Goal: Task Accomplishment & Management: Complete application form

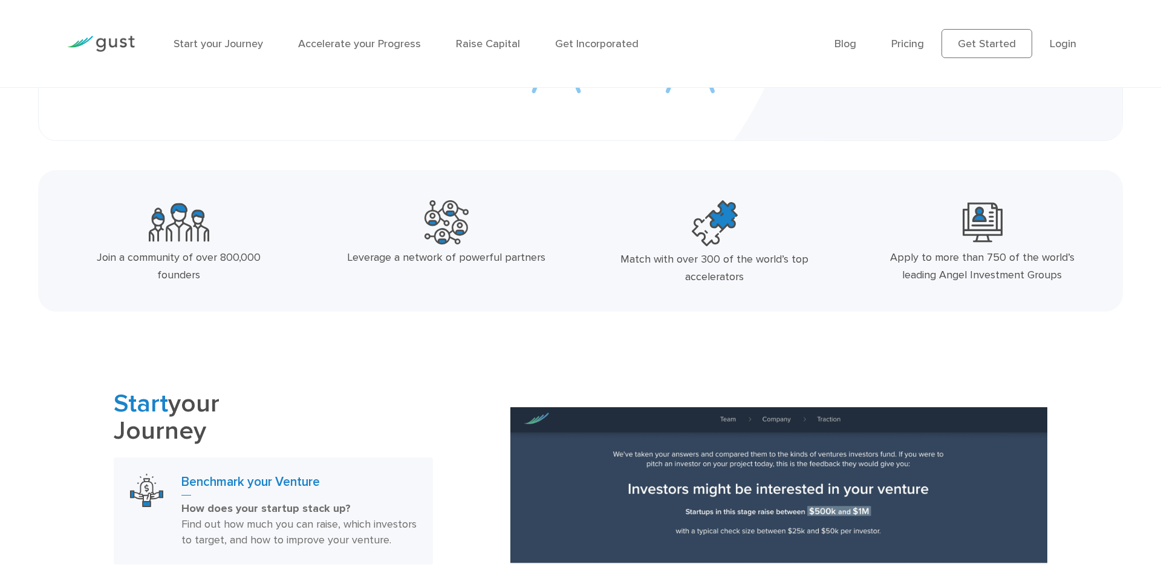
scroll to position [493, 0]
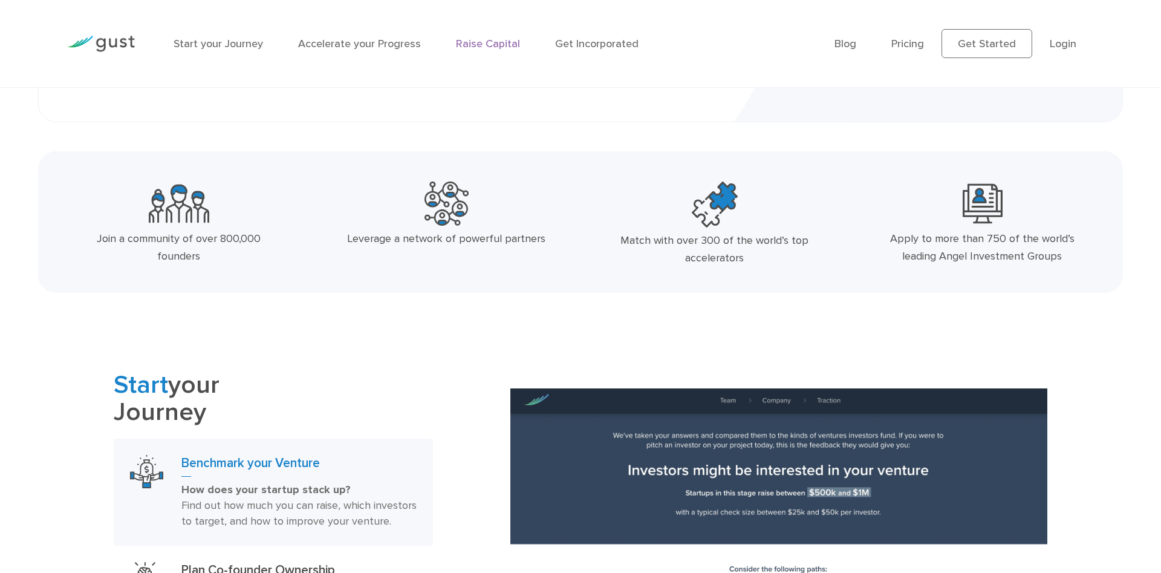
click at [485, 44] on link "Raise Capital" at bounding box center [488, 43] width 64 height 13
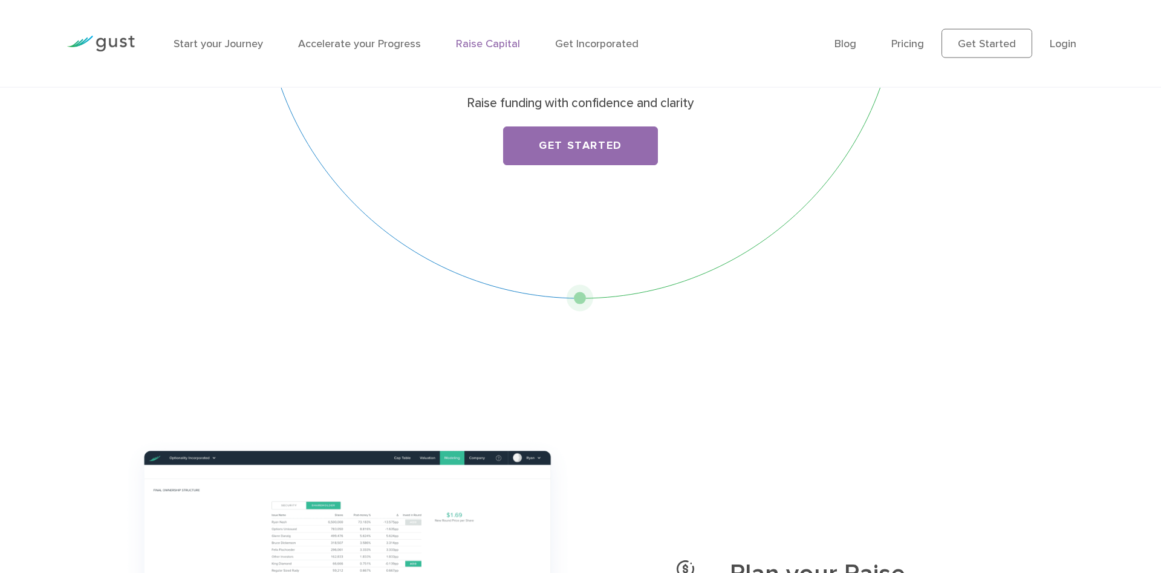
scroll to position [62, 0]
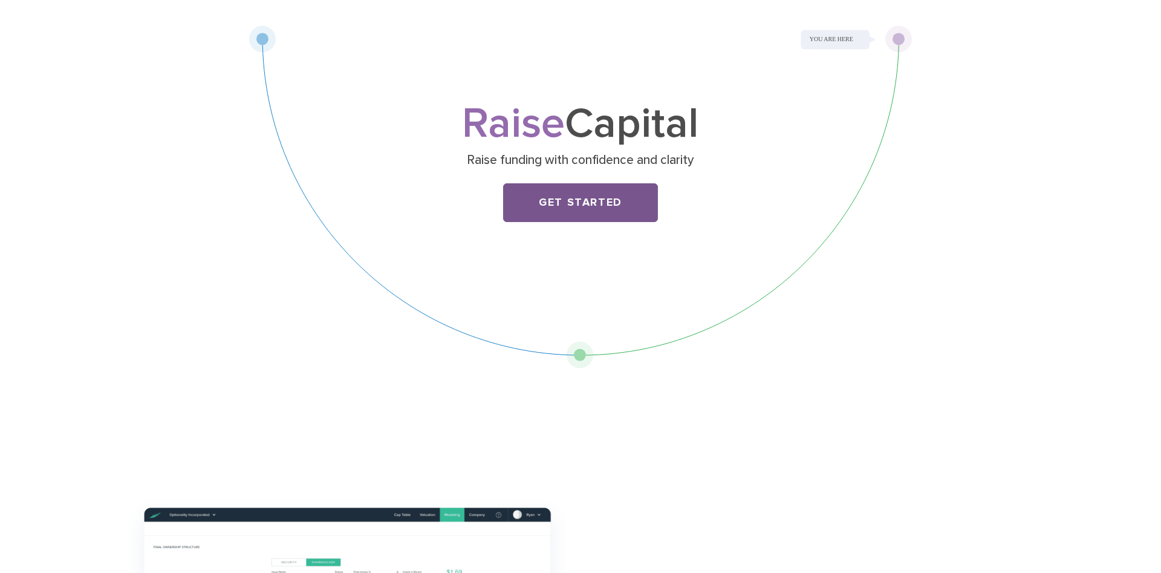
click at [589, 215] on link "Get Started" at bounding box center [580, 202] width 155 height 39
